Goal: Task Accomplishment & Management: Complete application form

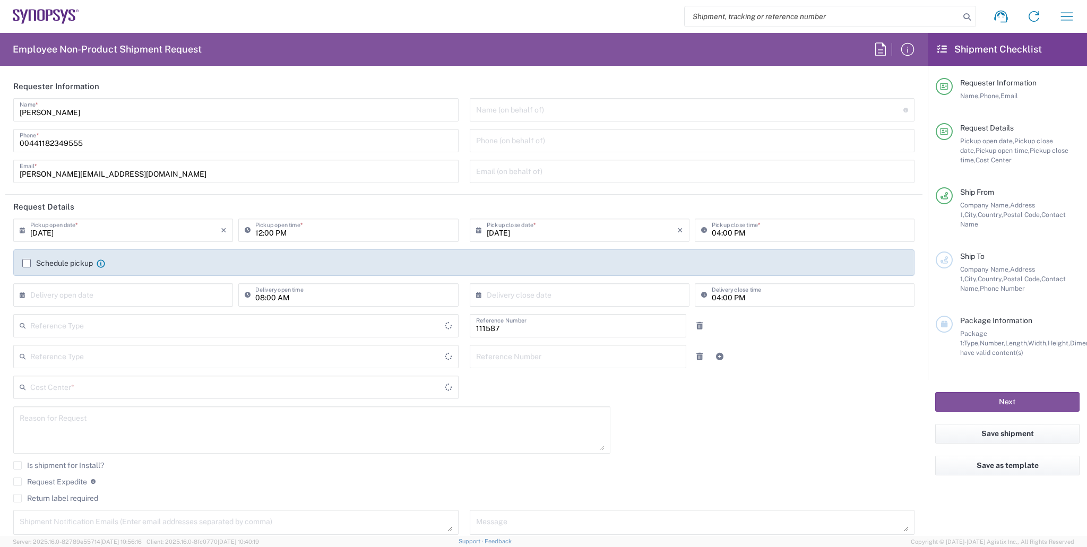
type input "Department"
type input "GB02, CIO, IT, ESS18 111587"
type input "[GEOGRAPHIC_DATA]"
type input "Delivered at Place"
type input "[GEOGRAPHIC_DATA]"
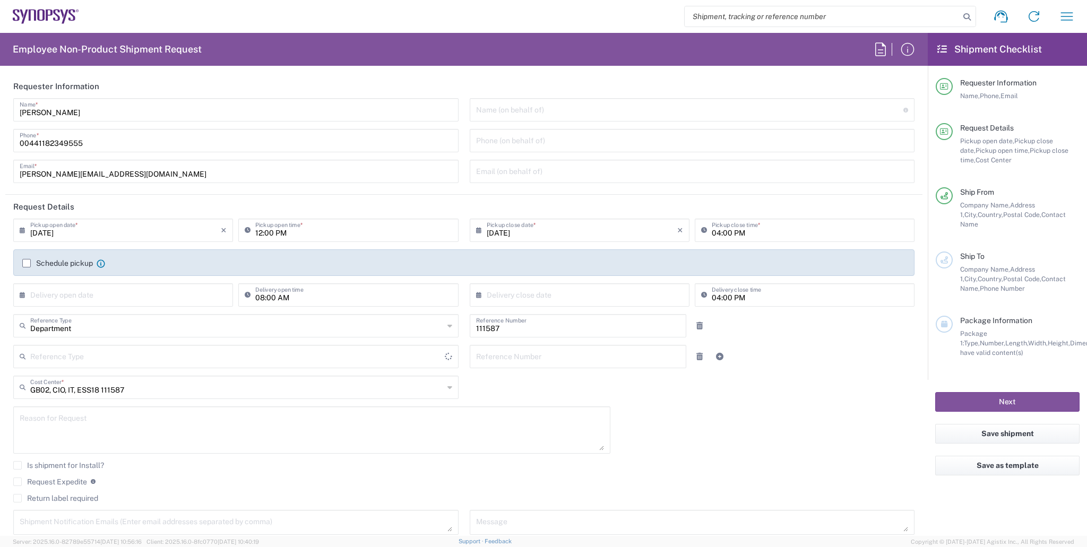
type input "[GEOGRAPHIC_DATA]"
type input "Theale GB33"
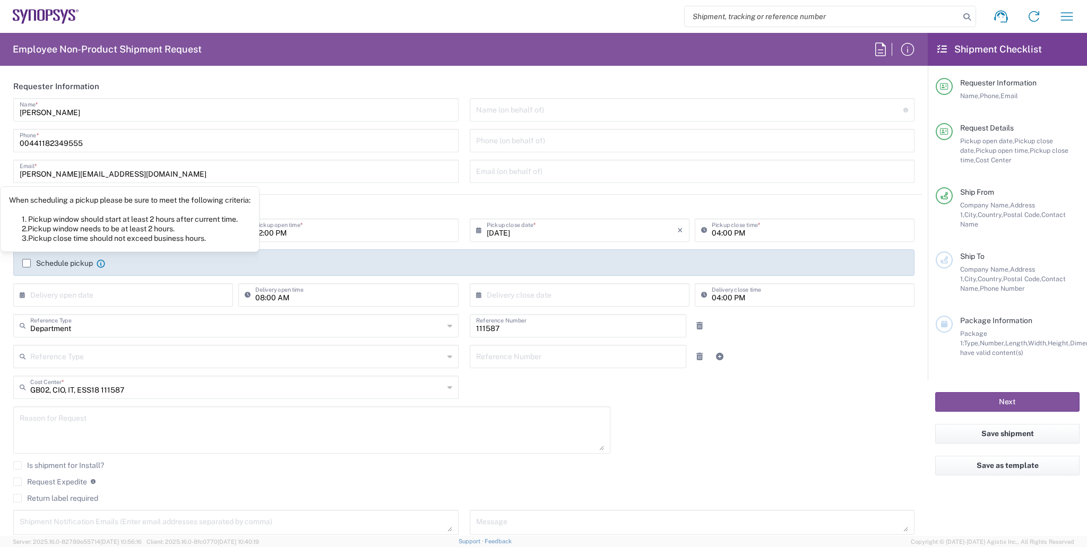
click at [49, 264] on label "Schedule pickup" at bounding box center [57, 263] width 71 height 8
click at [27, 263] on input "Schedule pickup" at bounding box center [27, 263] width 0 height 0
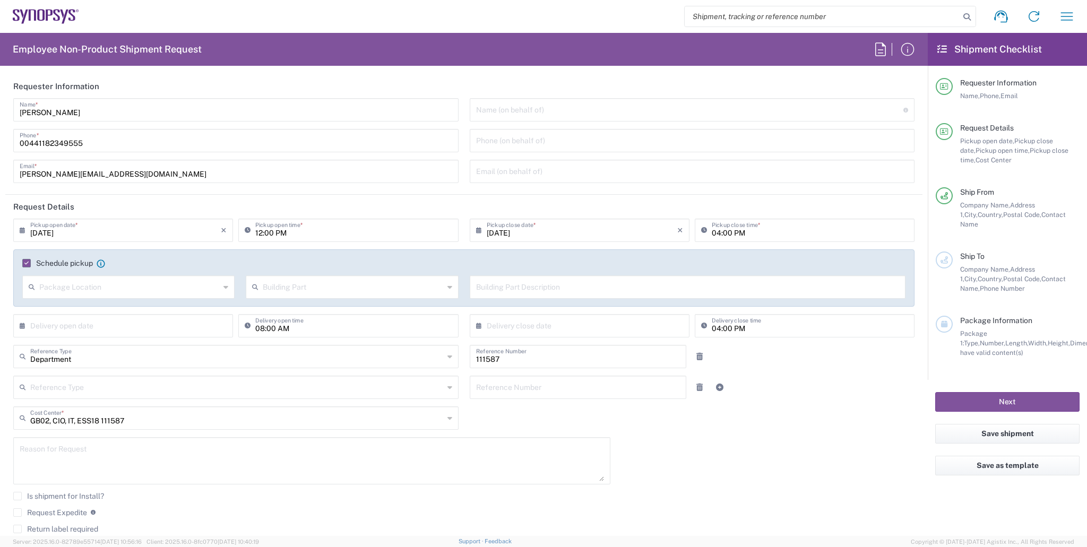
click at [258, 236] on input "12:00 PM" at bounding box center [353, 229] width 196 height 19
click at [263, 241] on div "12:00 PM Pickup open time *" at bounding box center [348, 230] width 220 height 23
click at [260, 234] on input "12:00 PM" at bounding box center [353, 229] width 196 height 19
type input "01:00 PM"
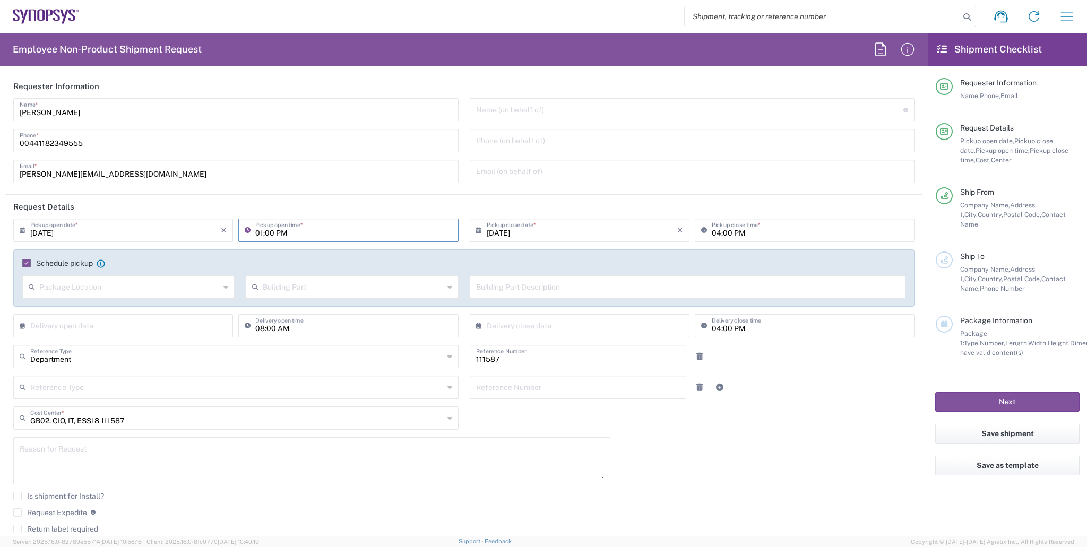
click at [766, 384] on div "Reference Type Customer Ref Department Invoice Number Purchase Order RMA Refere…" at bounding box center [464, 391] width 913 height 31
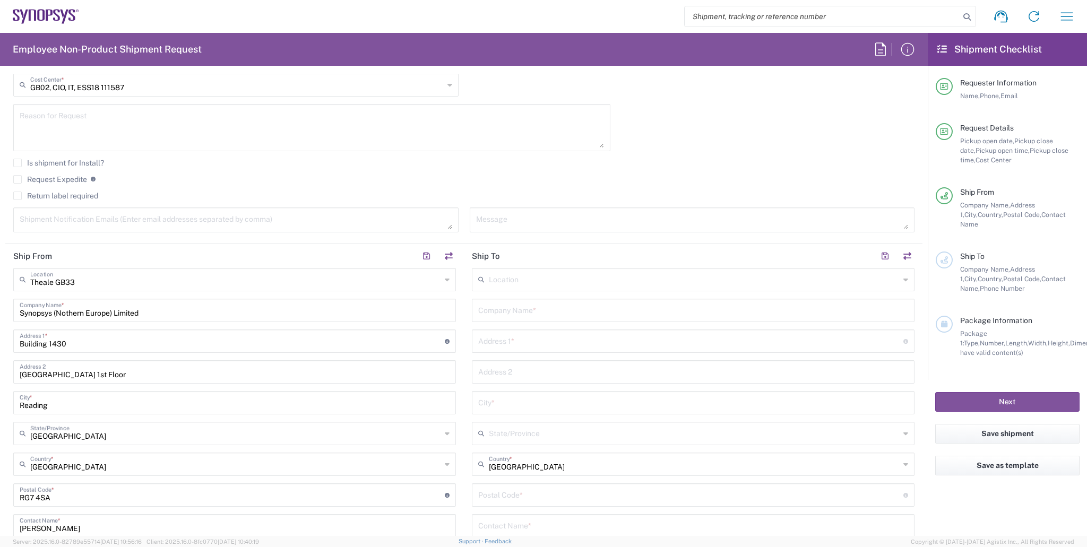
scroll to position [467, 0]
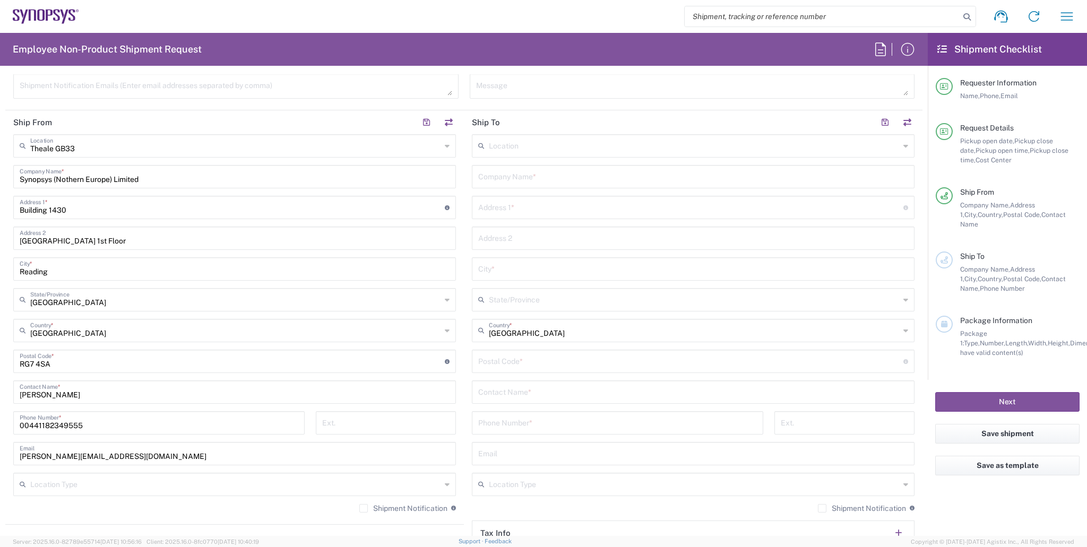
click at [507, 153] on div "Location" at bounding box center [693, 145] width 443 height 23
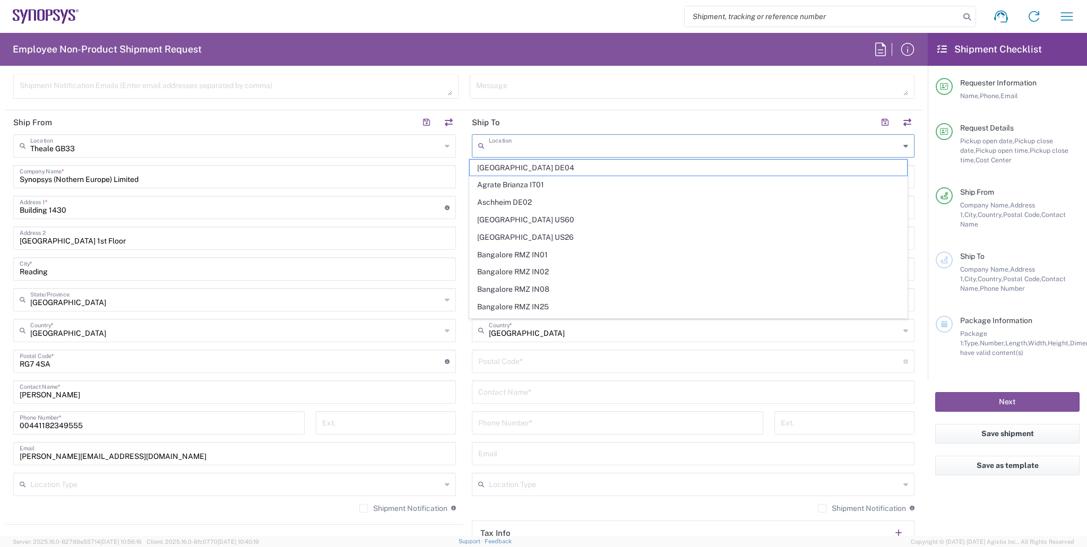
click at [435, 165] on div "Synopsys (Nothern Europe) Limited Company Name *" at bounding box center [234, 176] width 443 height 23
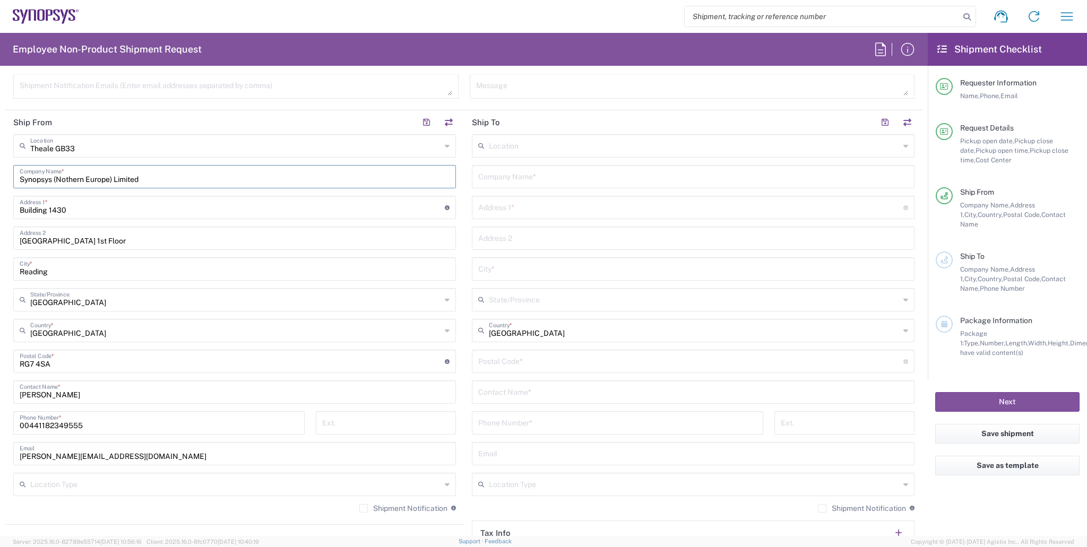
click at [482, 177] on input "text" at bounding box center [693, 176] width 430 height 19
type input "[PERSON_NAME]"
type input "[STREET_ADDRESS]"
type input "[GEOGRAPHIC_DATA]"
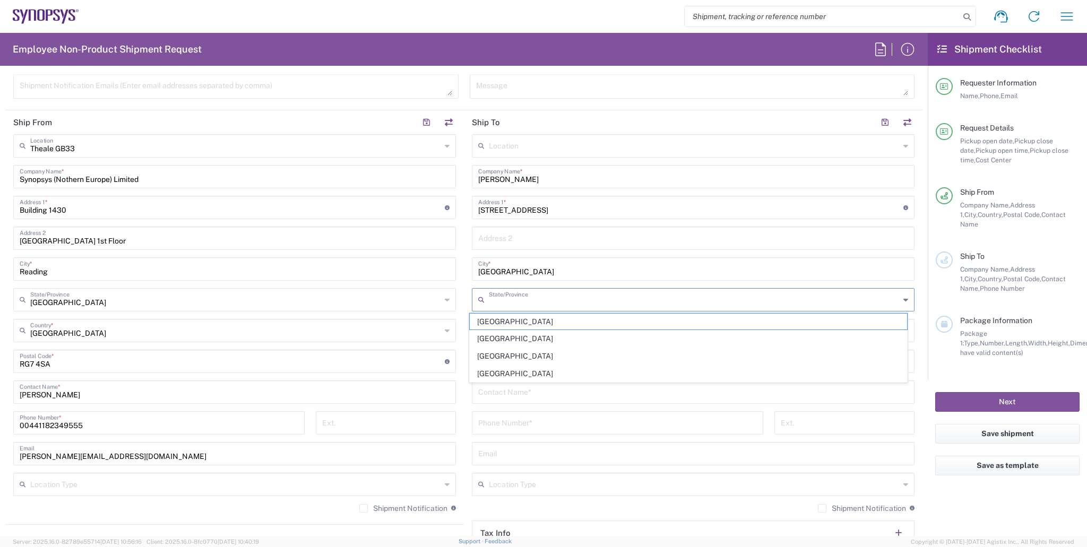
click at [537, 302] on input "text" at bounding box center [694, 299] width 411 height 19
click at [531, 321] on span "[GEOGRAPHIC_DATA]" at bounding box center [688, 322] width 437 height 16
type input "[GEOGRAPHIC_DATA]"
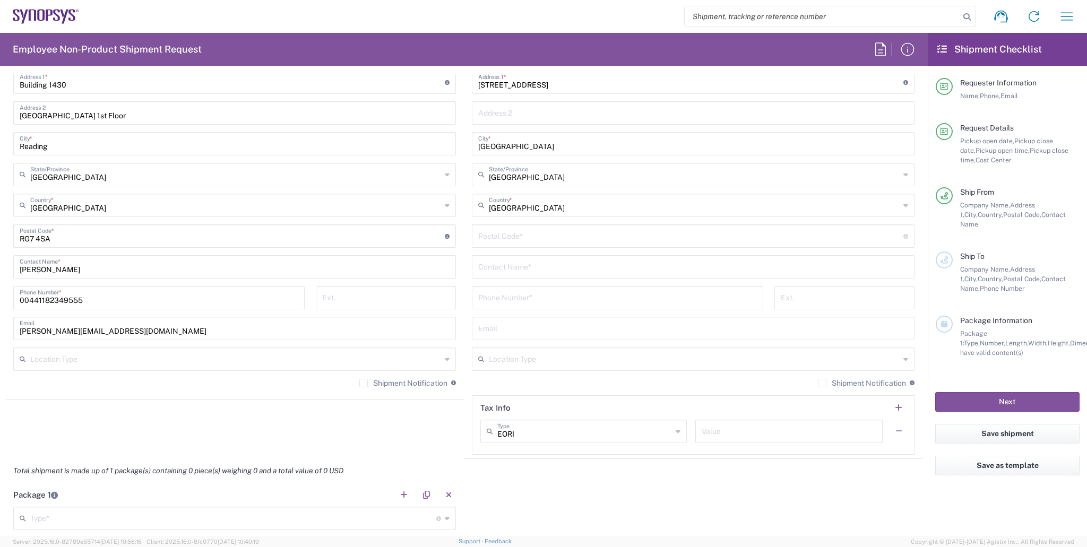
scroll to position [595, 0]
click at [510, 244] on div "Postal Code * Enter Postal Code here" at bounding box center [693, 233] width 443 height 23
click at [510, 234] on input "undefined" at bounding box center [690, 233] width 425 height 19
type input "L18 1JR"
click at [510, 255] on input "text" at bounding box center [693, 264] width 430 height 19
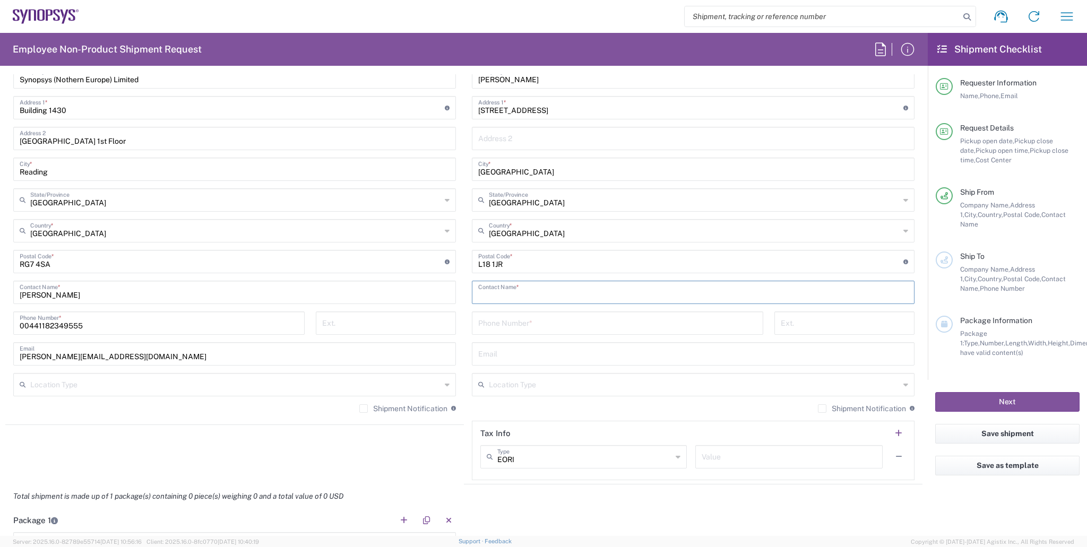
scroll to position [510, 0]
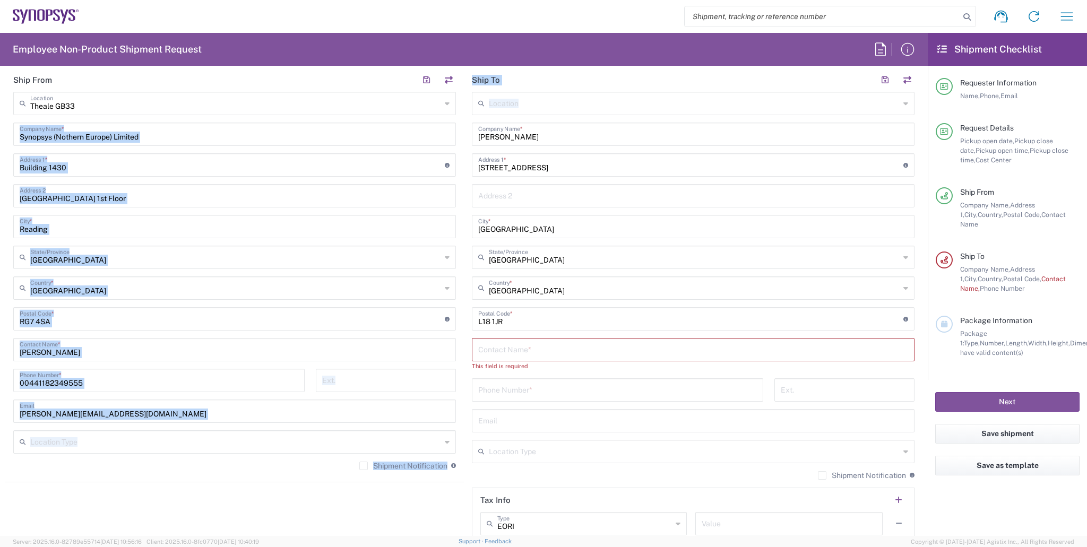
drag, startPoint x: 531, startPoint y: 144, endPoint x: 539, endPoint y: 138, distance: 9.9
click at [452, 140] on div "Ship From Theale GB33 Location Theale [GEOGRAPHIC_DATA] [GEOGRAPHIC_DATA] DE04 …" at bounding box center [463, 310] width 917 height 484
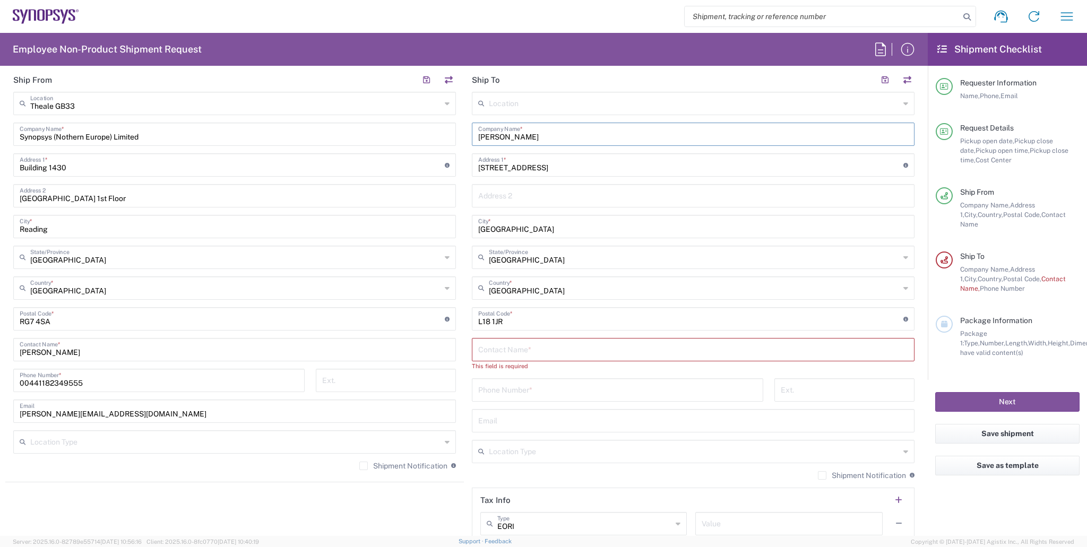
drag, startPoint x: 539, startPoint y: 138, endPoint x: 557, endPoint y: 138, distance: 17.5
click at [557, 138] on input "[PERSON_NAME]" at bounding box center [693, 133] width 430 height 19
drag, startPoint x: 498, startPoint y: 135, endPoint x: 502, endPoint y: 183, distance: 47.9
click at [444, 140] on div "Ship From Theale GB33 Location Theale [GEOGRAPHIC_DATA] [GEOGRAPHIC_DATA] DE04 …" at bounding box center [463, 310] width 917 height 484
click at [531, 345] on input "text" at bounding box center [693, 349] width 430 height 19
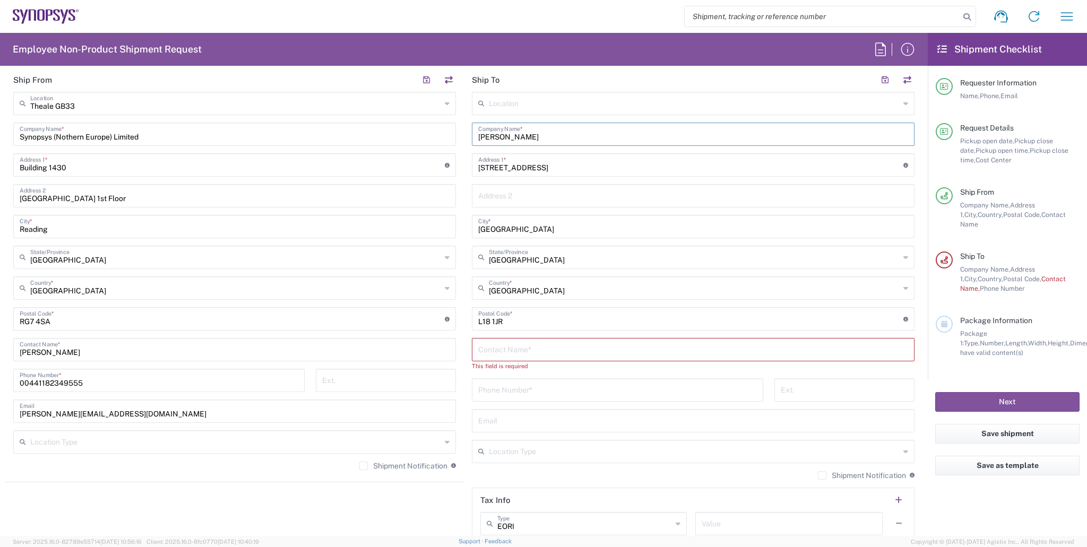
paste input "[PERSON_NAME]"
type input "[PERSON_NAME]"
click at [494, 380] on input "tel" at bounding box center [617, 380] width 279 height 19
type input "07401960611"
click at [189, 410] on input "[PERSON_NAME][EMAIL_ADDRESS][DOMAIN_NAME]" at bounding box center [235, 410] width 430 height 19
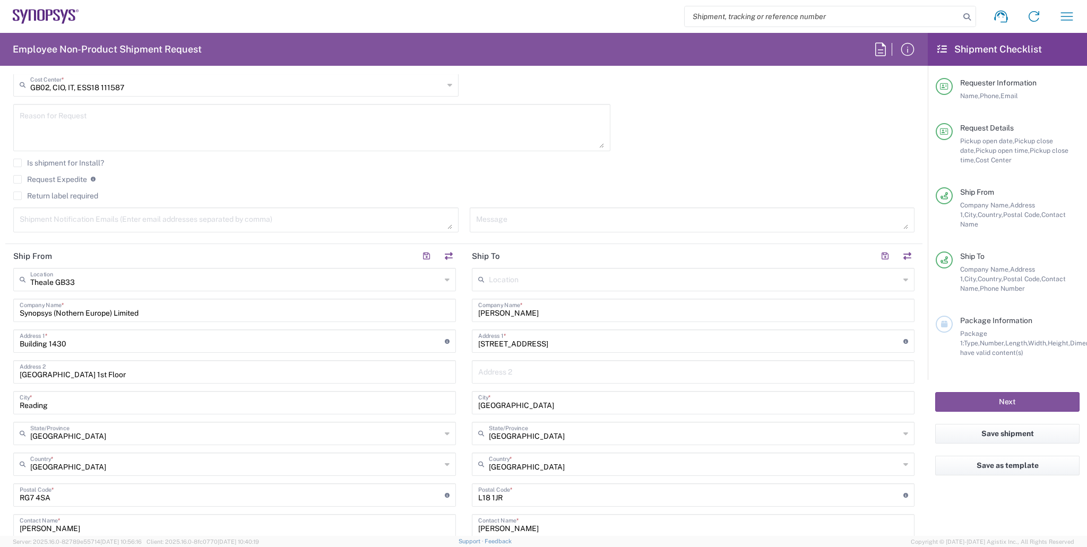
scroll to position [552, 0]
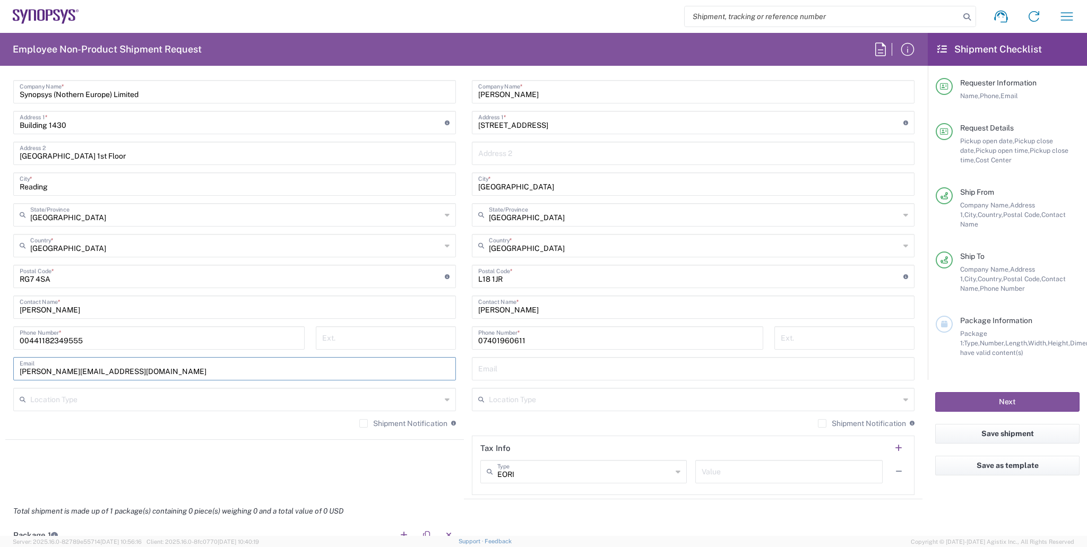
click at [0, 371] on form "Requester Information [PERSON_NAME] Name * [PHONE_NUMBER] Phone * [PERSON_NAME]…" at bounding box center [464, 305] width 928 height 462
click at [543, 360] on input "text" at bounding box center [693, 368] width 430 height 19
paste input "[PERSON_NAME][EMAIL_ADDRESS][DOMAIN_NAME]"
click at [460, 341] on main "Theale GB33 Location Theale GB33 [GEOGRAPHIC_DATA] DE04 Agrate Brianza IT01 [GE…" at bounding box center [234, 242] width 459 height 387
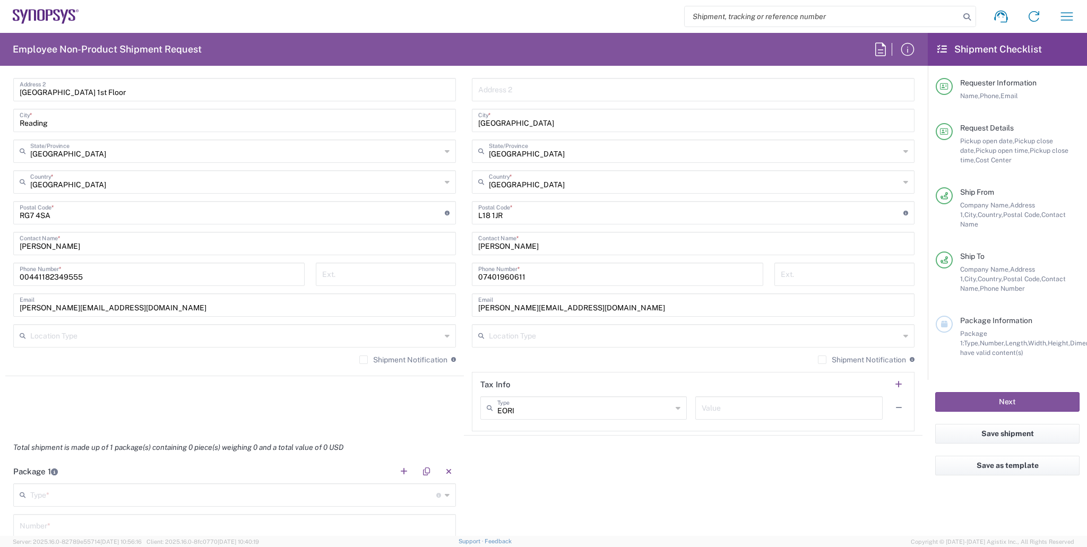
scroll to position [722, 0]
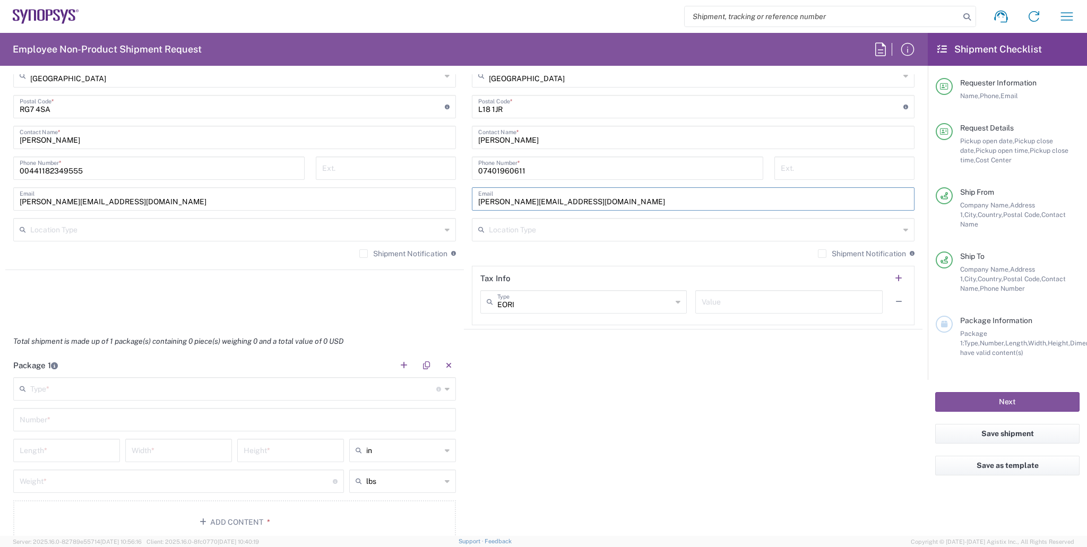
drag, startPoint x: 601, startPoint y: 200, endPoint x: 590, endPoint y: 225, distance: 27.6
click at [442, 201] on div "Ship From Theale GB33 Location Theale [GEOGRAPHIC_DATA] [GEOGRAPHIC_DATA] DE04 …" at bounding box center [463, 93] width 917 height 474
type input "[PERSON_NAME][EMAIL_ADDRESS][PERSON_NAME][DOMAIN_NAME]"
click at [554, 260] on div "Shipment Notification If checked, a shipment notification email will be sent to…" at bounding box center [693, 257] width 443 height 17
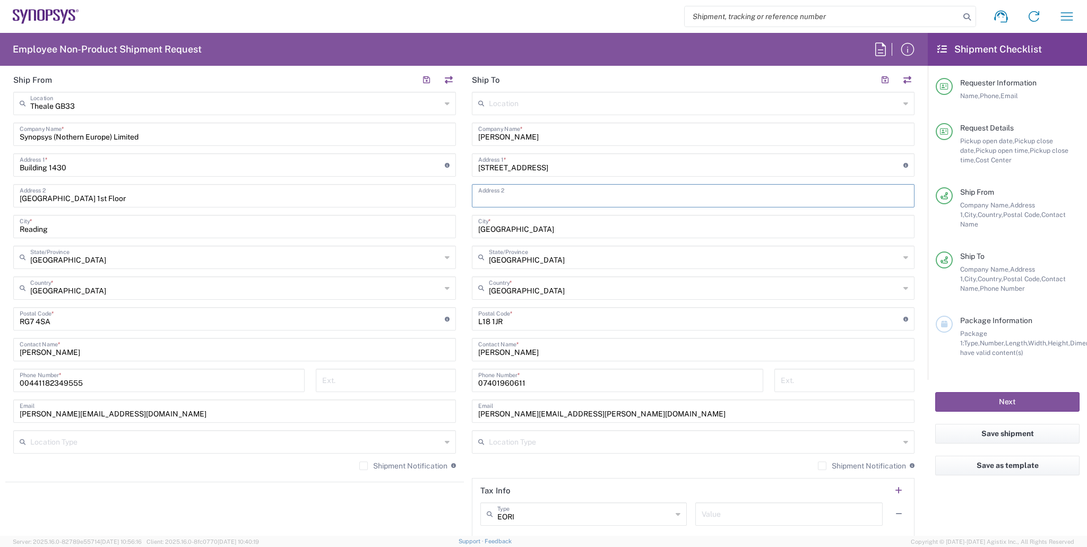
click at [547, 189] on input "text" at bounding box center [693, 195] width 430 height 19
type input "Merseyside"
click at [468, 241] on main "Location [GEOGRAPHIC_DATA] DE04 Agrate Brianza IT01 [GEOGRAPHIC_DATA] DE02 [GEO…" at bounding box center [693, 315] width 459 height 446
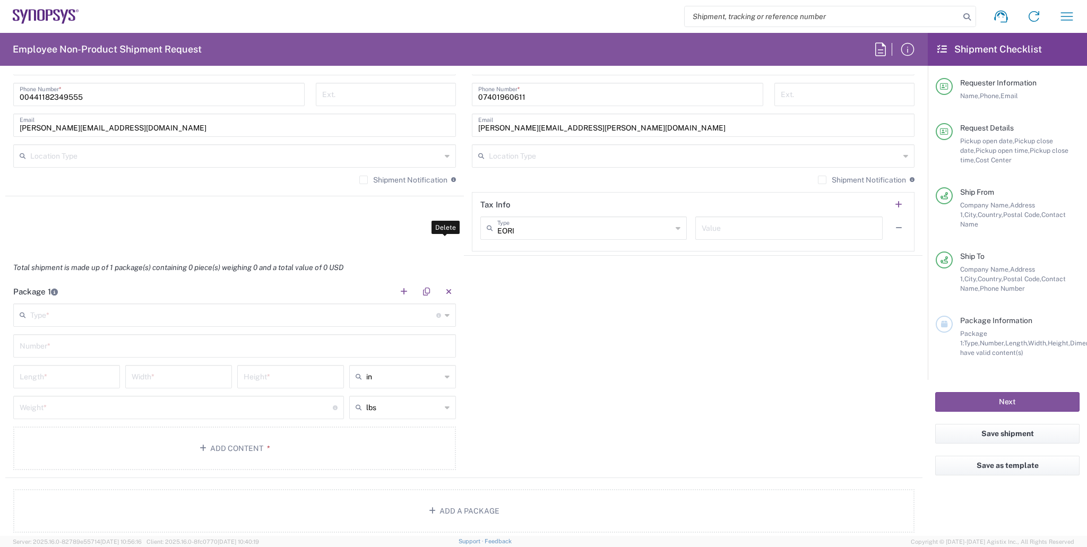
scroll to position [849, 0]
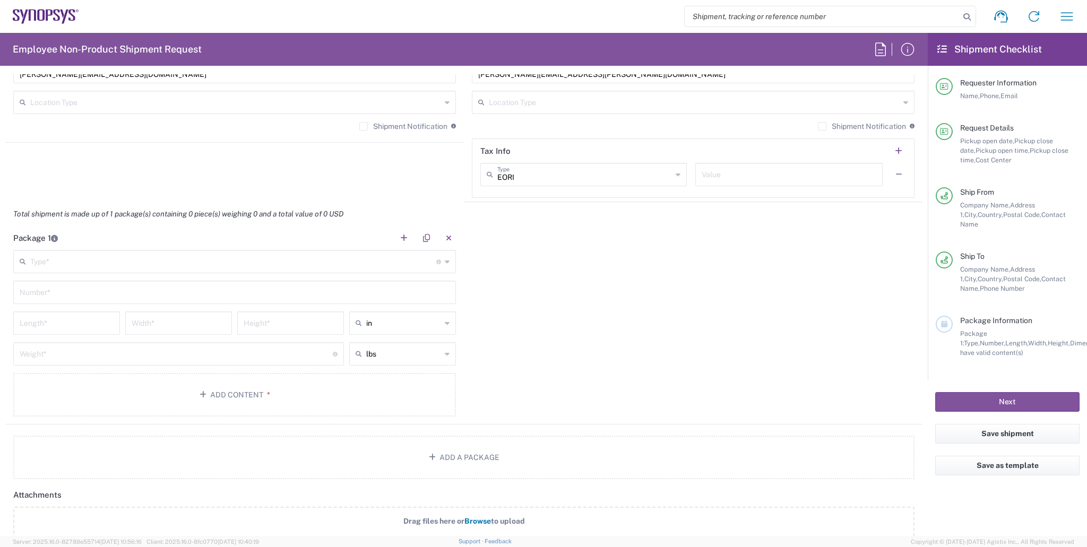
click at [237, 254] on input "text" at bounding box center [233, 261] width 406 height 19
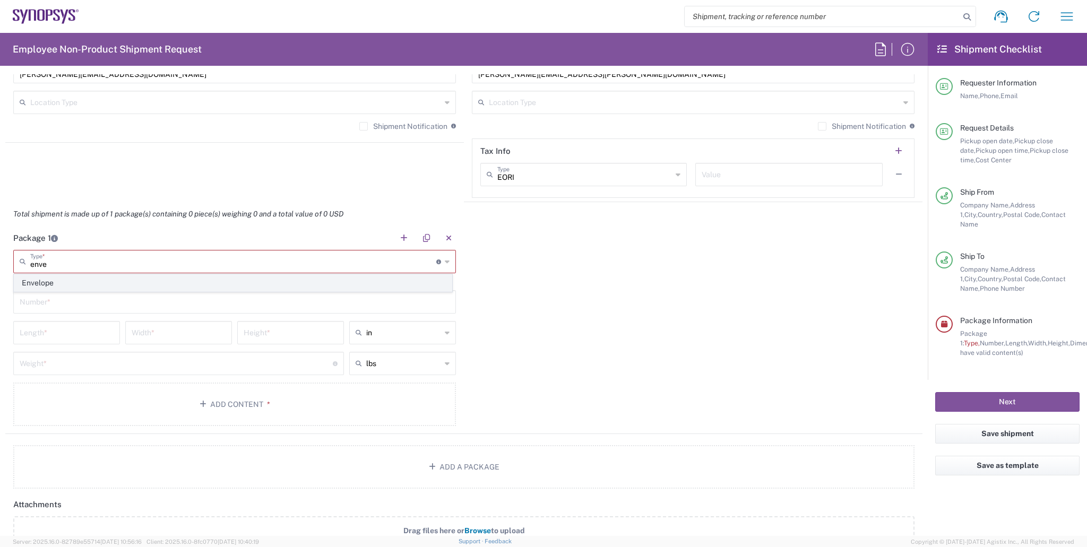
click at [202, 279] on span "Envelope" at bounding box center [232, 283] width 437 height 16
type input "Envelope"
type input "1"
type input "9.5"
type input "12.5"
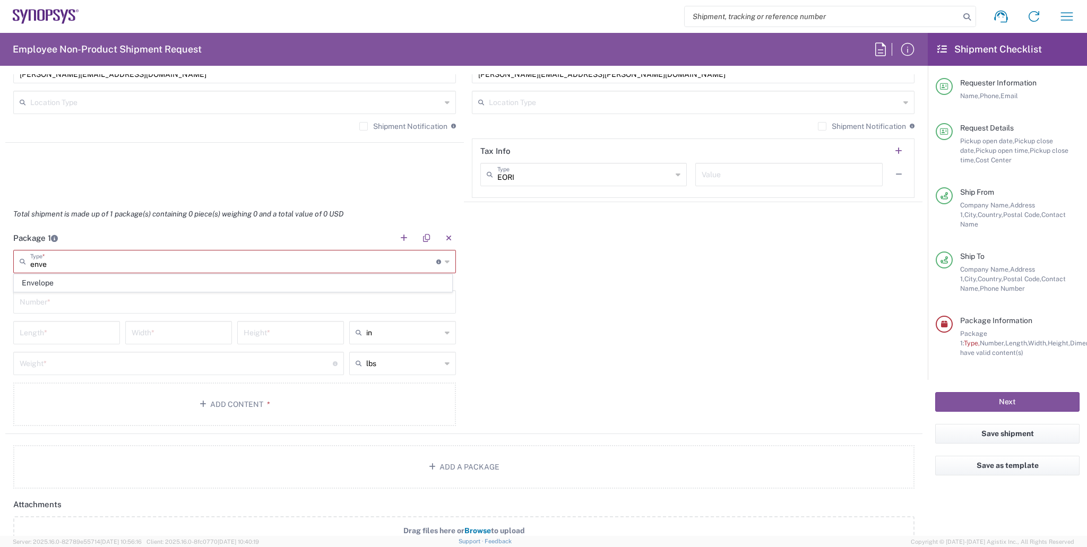
type input "0.25"
type input "1"
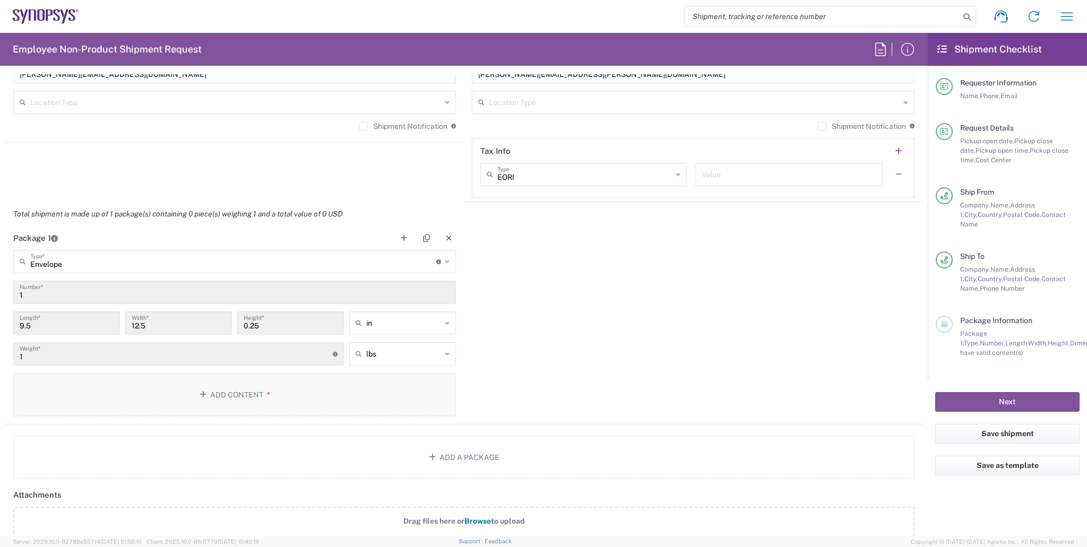
click at [213, 396] on button "Add Content *" at bounding box center [234, 395] width 443 height 44
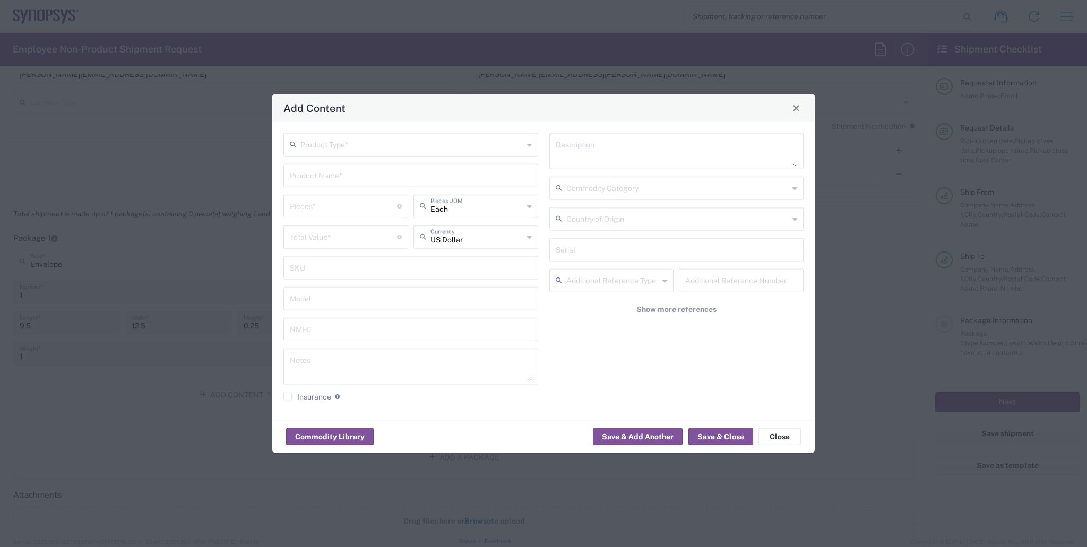
click at [338, 143] on input "text" at bounding box center [412, 143] width 223 height 19
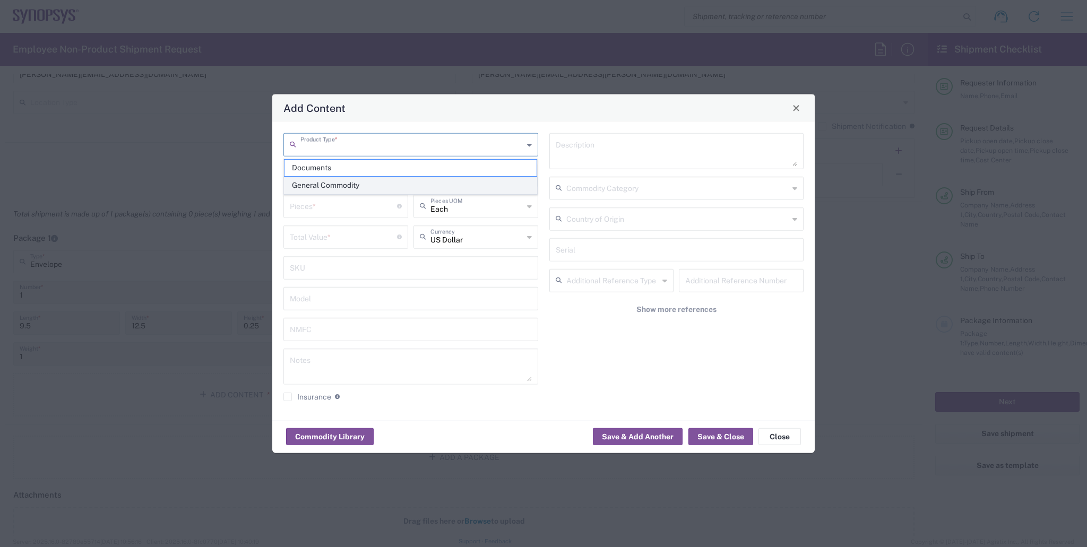
click at [343, 187] on span "General Commodity" at bounding box center [411, 185] width 253 height 16
type input "General Commodity"
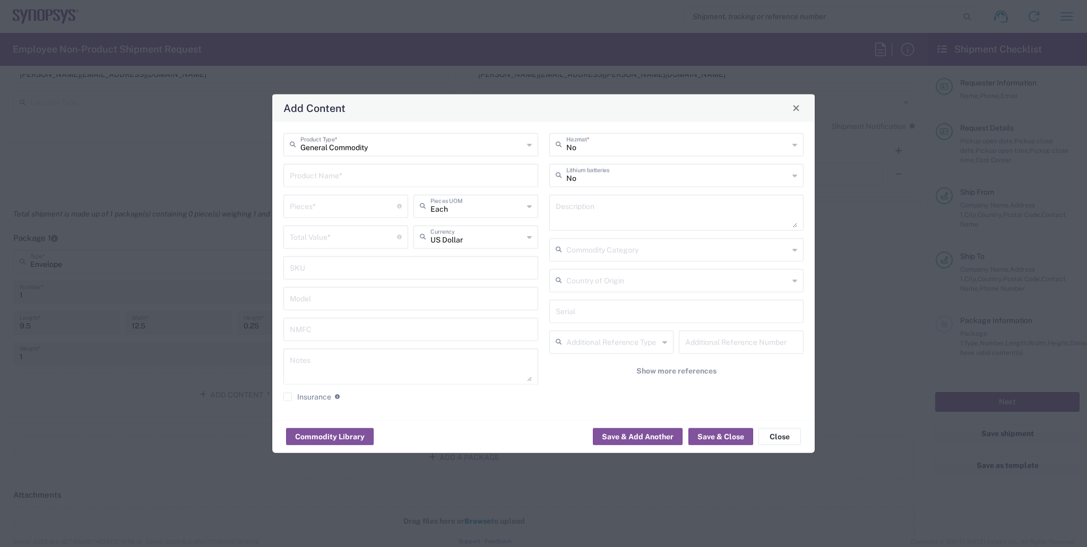
click at [361, 171] on input "text" at bounding box center [411, 174] width 242 height 19
type input "Yubikey"
click at [362, 214] on input "number" at bounding box center [343, 205] width 107 height 19
type input "1"
click at [456, 238] on input "text" at bounding box center [477, 236] width 93 height 19
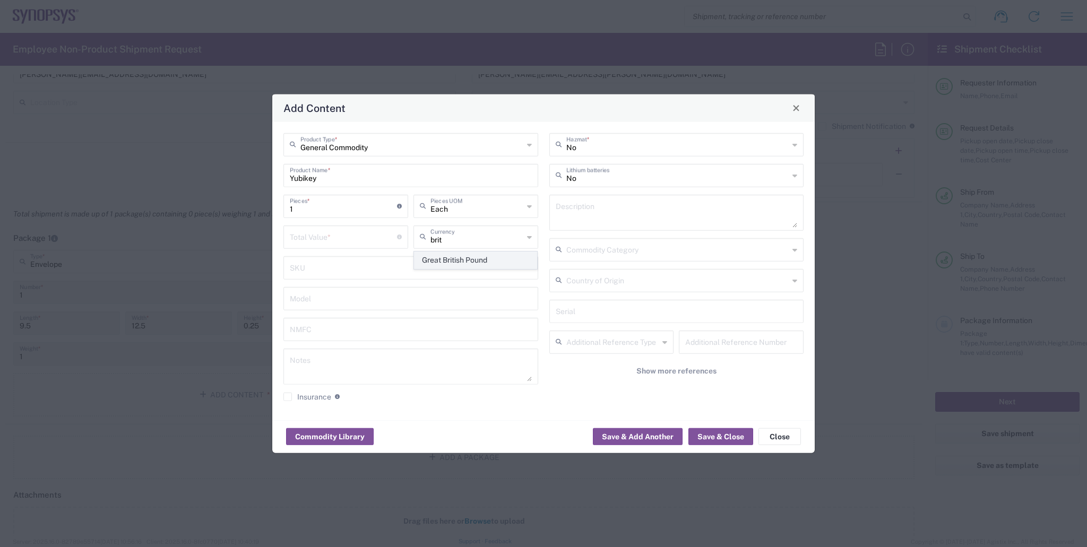
click at [441, 263] on span "Great British Pound" at bounding box center [476, 260] width 123 height 16
type input "Great British Pound"
click at [358, 239] on input "number" at bounding box center [343, 236] width 107 height 19
type input "50"
click at [711, 432] on button "Save & Close" at bounding box center [721, 436] width 65 height 17
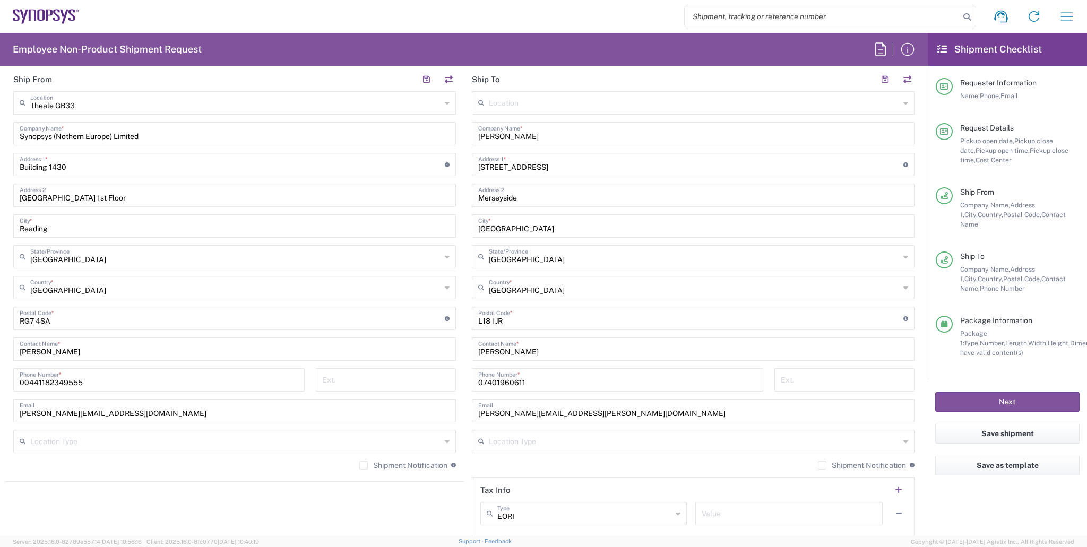
scroll to position [510, 0]
click at [483, 167] on input "[STREET_ADDRESS]" at bounding box center [690, 164] width 425 height 19
type input "[STREET_ADDRESS]"
click at [464, 210] on main "Location [GEOGRAPHIC_DATA] DE04 Agrate Brianza IT01 [GEOGRAPHIC_DATA] DE02 [GEO…" at bounding box center [693, 315] width 459 height 446
drag, startPoint x: 513, startPoint y: 319, endPoint x: 406, endPoint y: 313, distance: 107.4
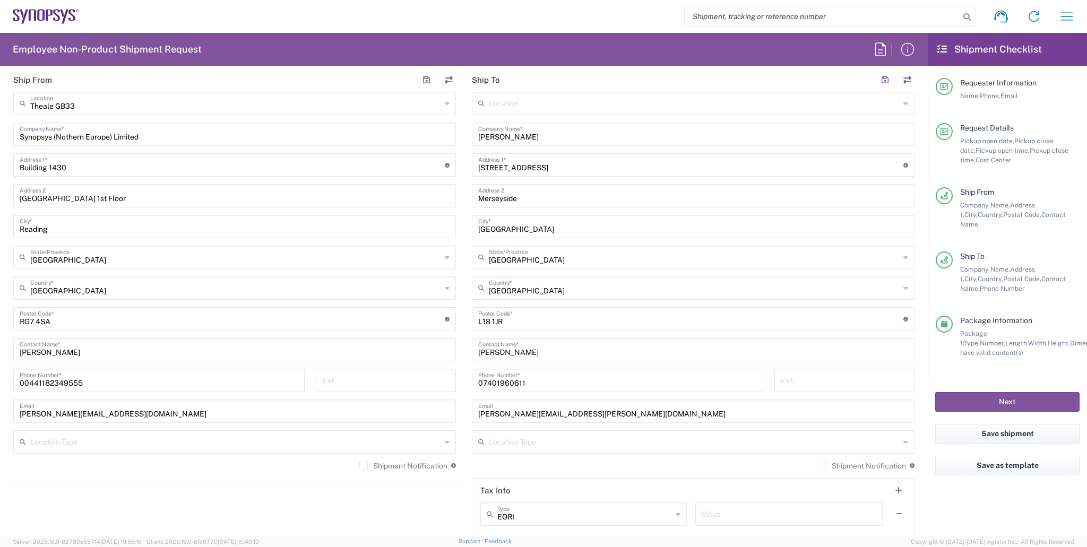
click at [406, 313] on div "Ship From Theale GB33 Location Theale [GEOGRAPHIC_DATA] [GEOGRAPHIC_DATA] DE04 …" at bounding box center [463, 305] width 917 height 474
click at [465, 270] on main "Location [GEOGRAPHIC_DATA] DE04 Agrate Brianza IT01 [GEOGRAPHIC_DATA] DE02 [GEO…" at bounding box center [693, 315] width 459 height 446
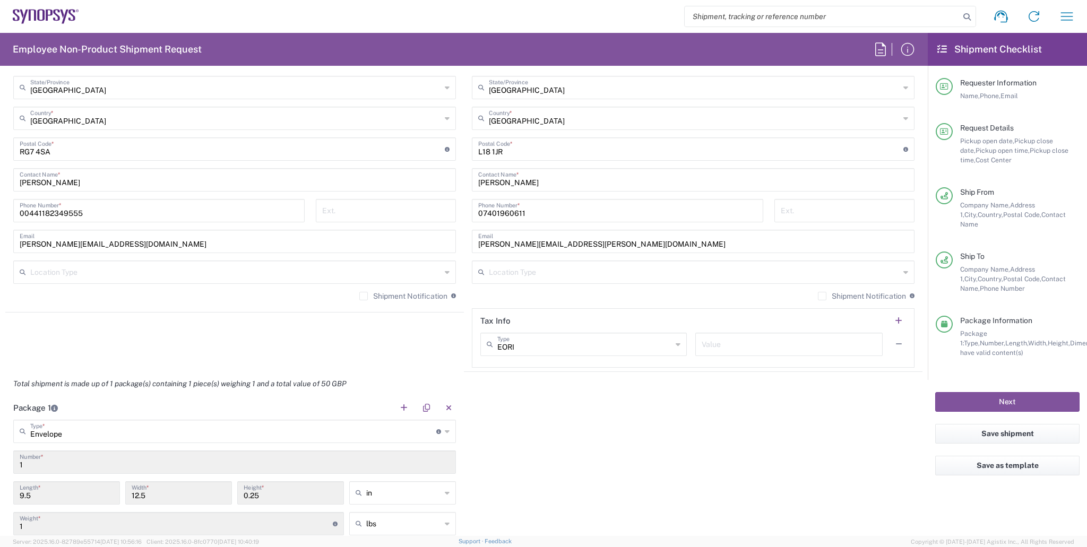
scroll to position [340, 0]
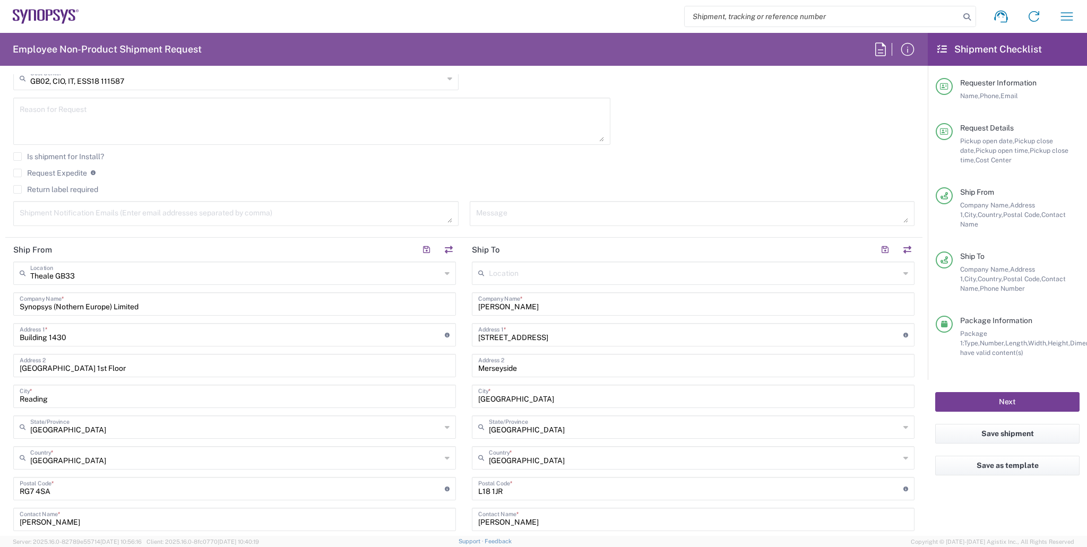
click at [978, 399] on button "Next" at bounding box center [1008, 402] width 144 height 20
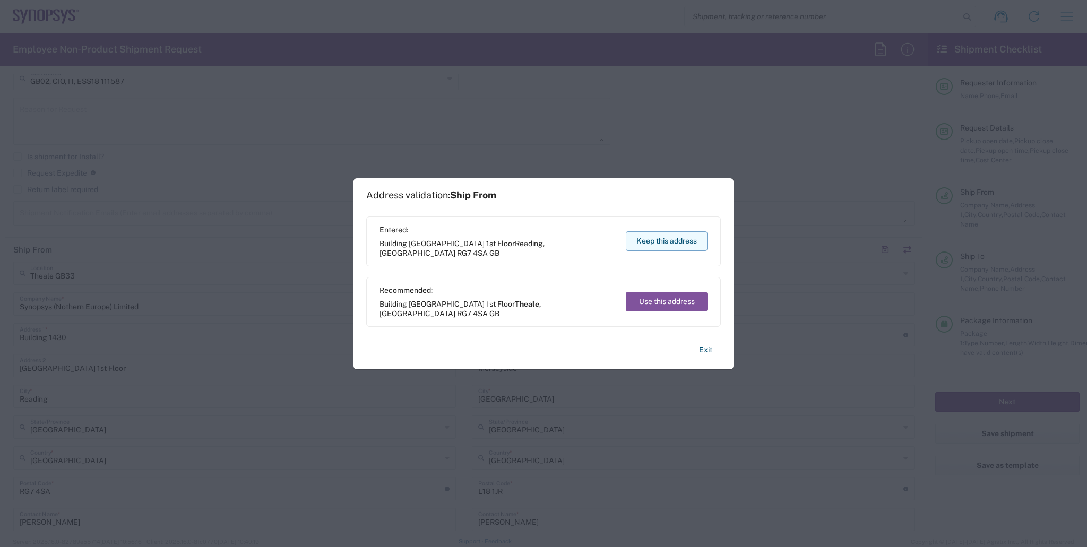
click at [705, 238] on button "Keep this address" at bounding box center [667, 241] width 82 height 20
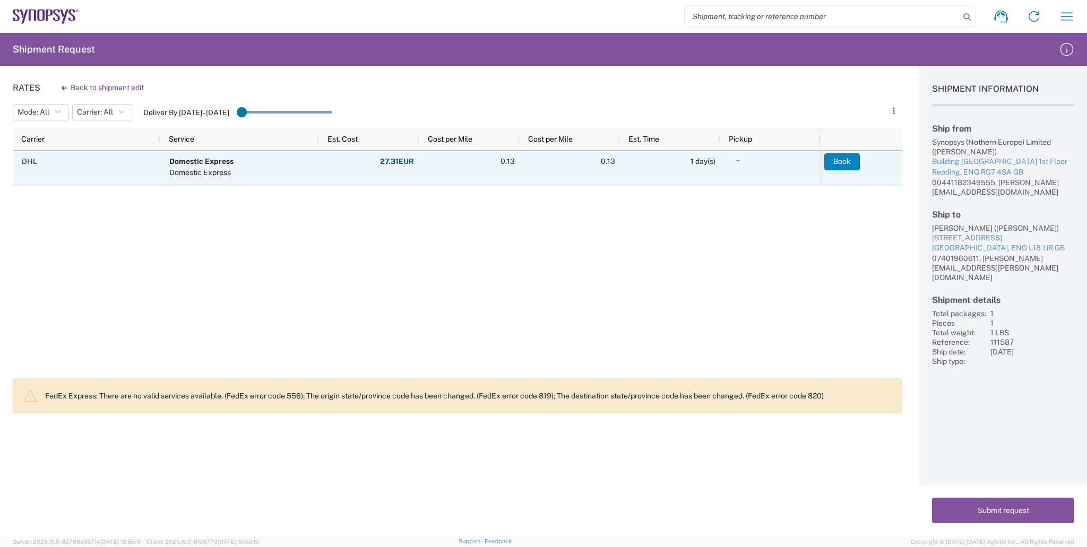
click at [853, 163] on button "Book" at bounding box center [843, 161] width 36 height 17
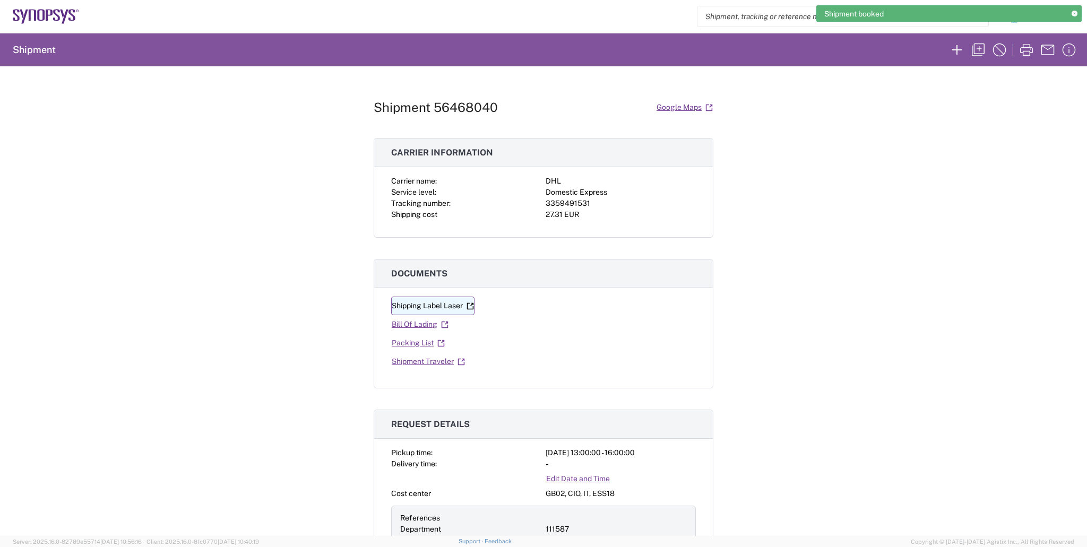
click at [425, 306] on link "Shipping Label Laser" at bounding box center [432, 306] width 83 height 19
